Goal: Transaction & Acquisition: Purchase product/service

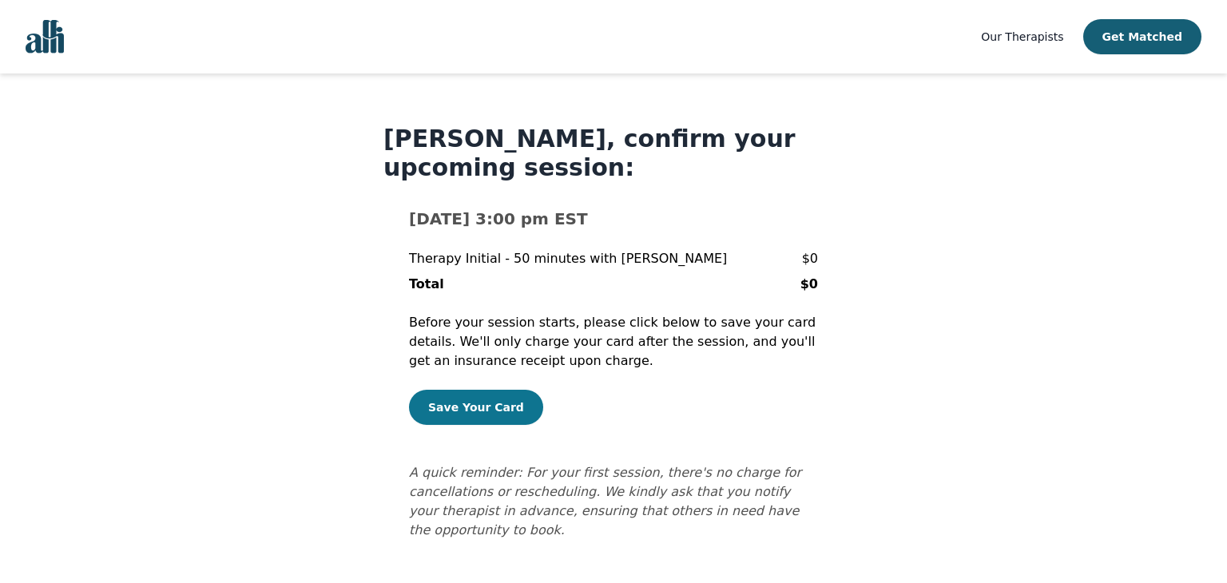
click at [470, 411] on button "Save Your Card" at bounding box center [476, 407] width 134 height 35
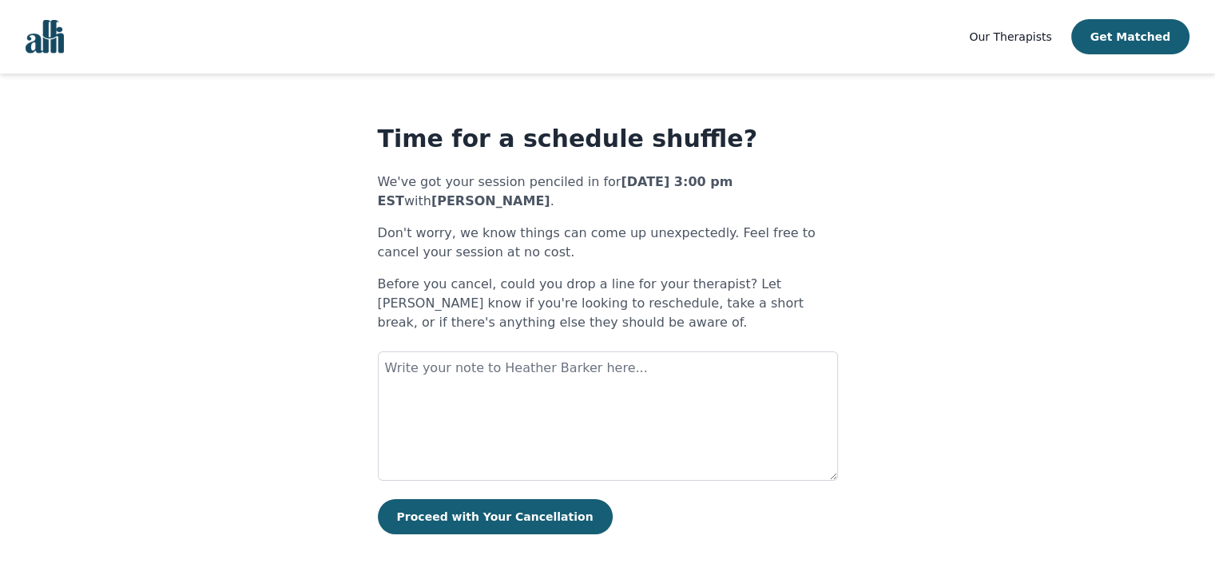
scroll to position [1, 0]
